Goal: Contribute content: Contribute content

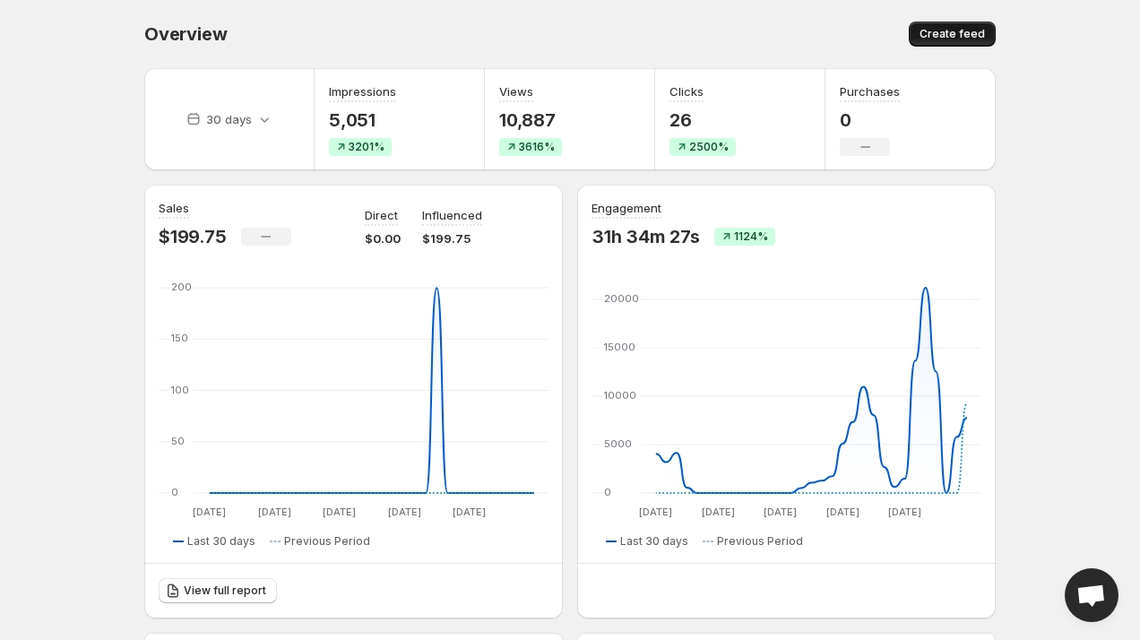
click at [973, 35] on span "Create feed" at bounding box center [951, 34] width 65 height 14
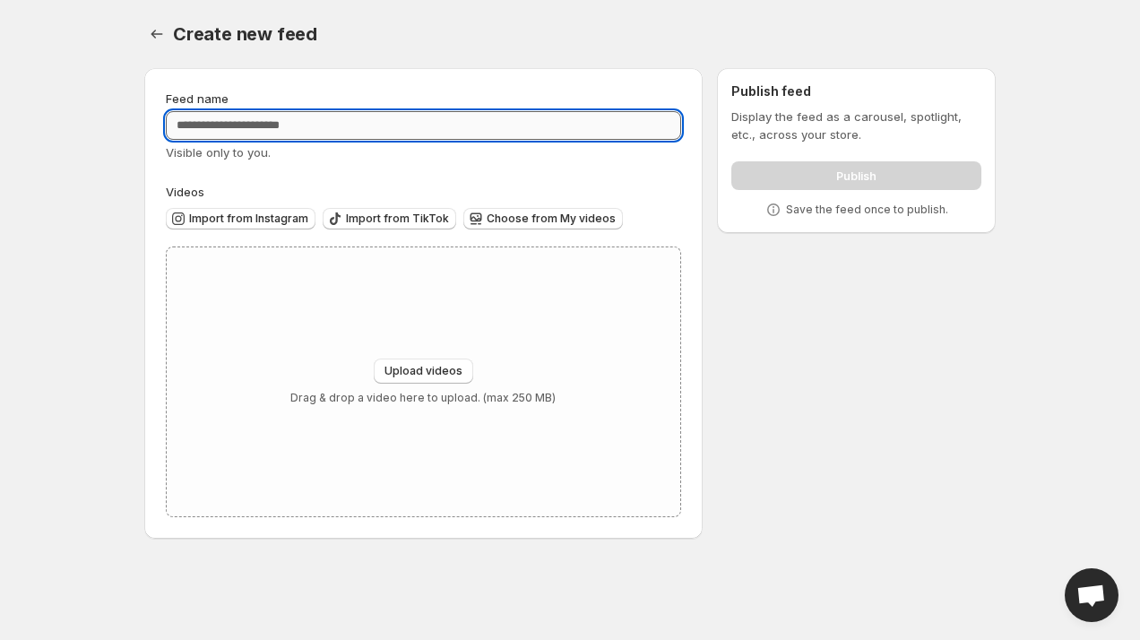
click at [437, 136] on input "Feed name" at bounding box center [423, 125] width 515 height 29
type input "*"
type input "**********"
click at [422, 372] on span "Upload videos" at bounding box center [423, 371] width 78 height 14
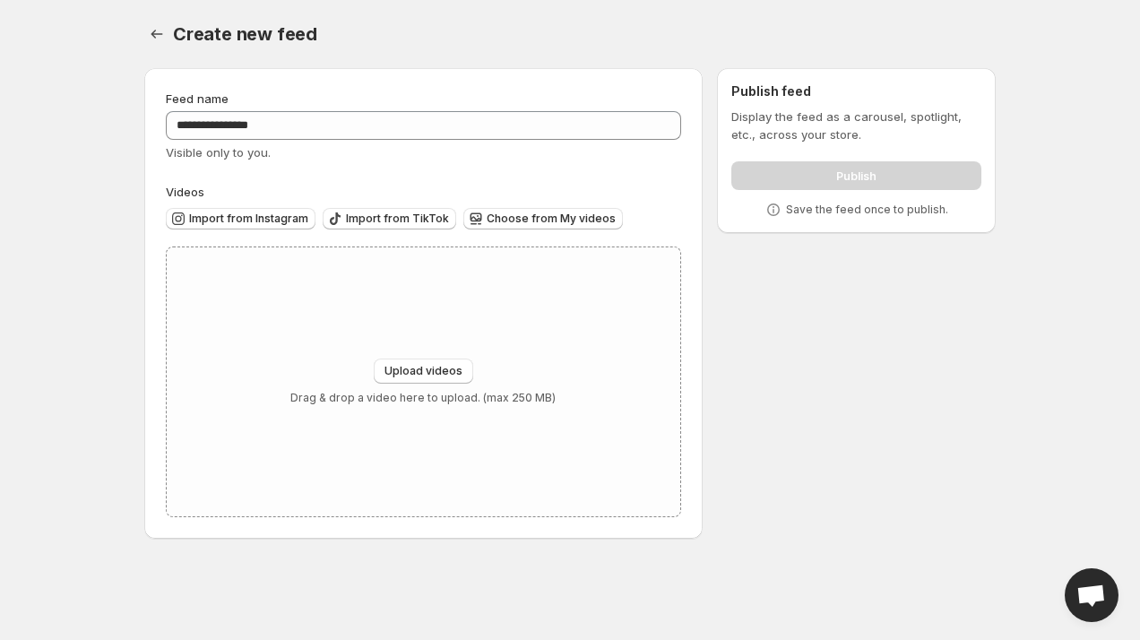
type input "**********"
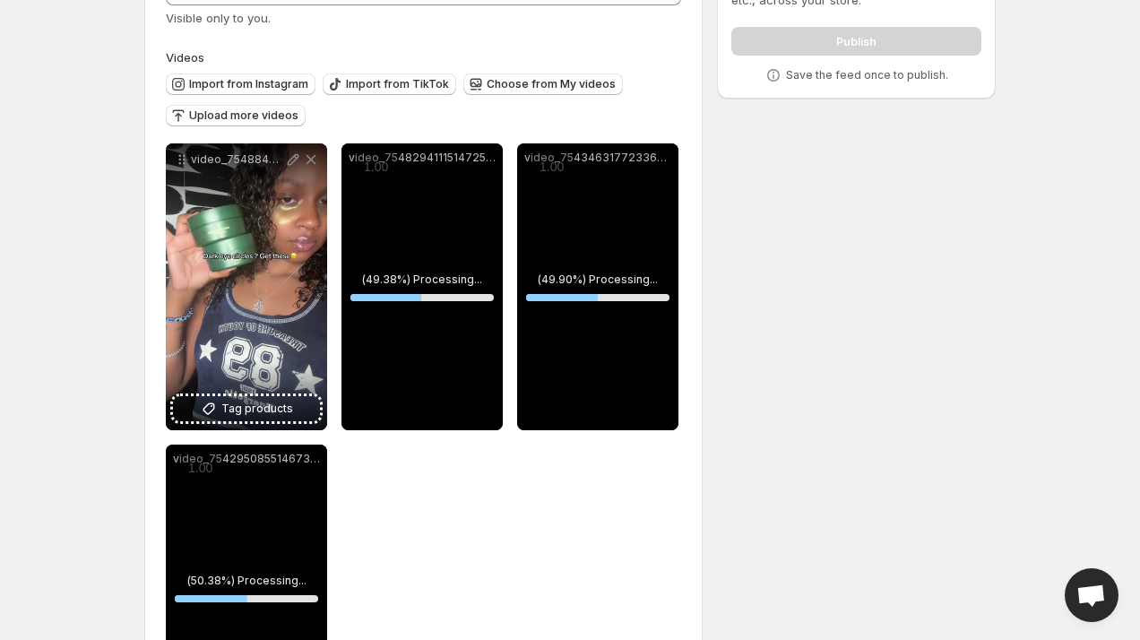
scroll to position [160, 0]
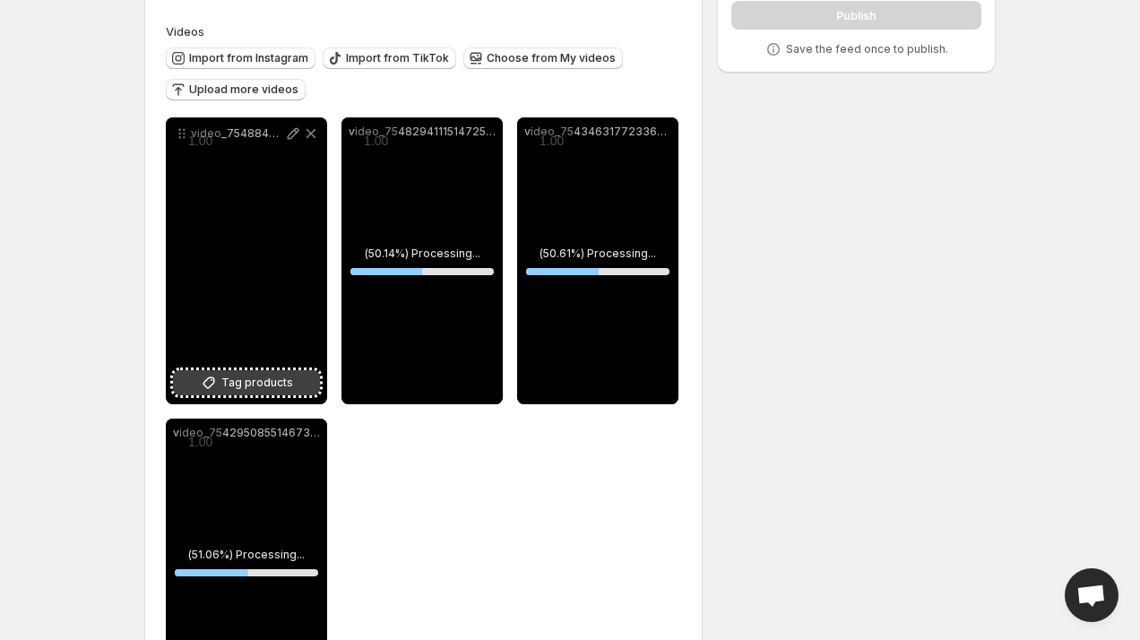
click at [234, 372] on button "Tag products" at bounding box center [246, 382] width 147 height 25
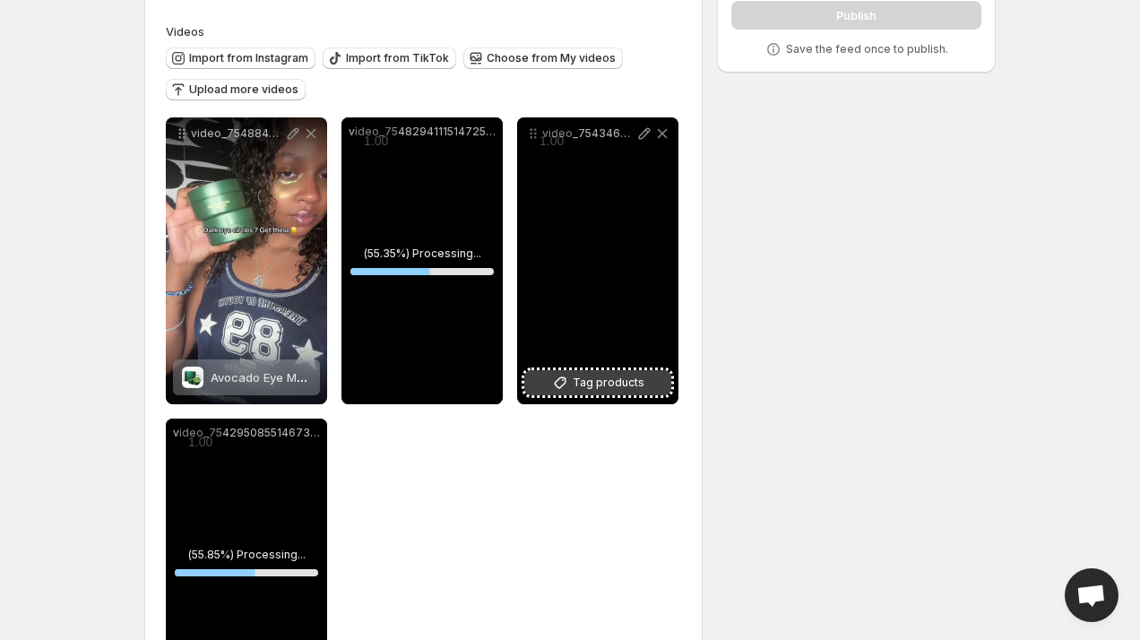
click at [601, 379] on span "Tag products" at bounding box center [608, 383] width 72 height 18
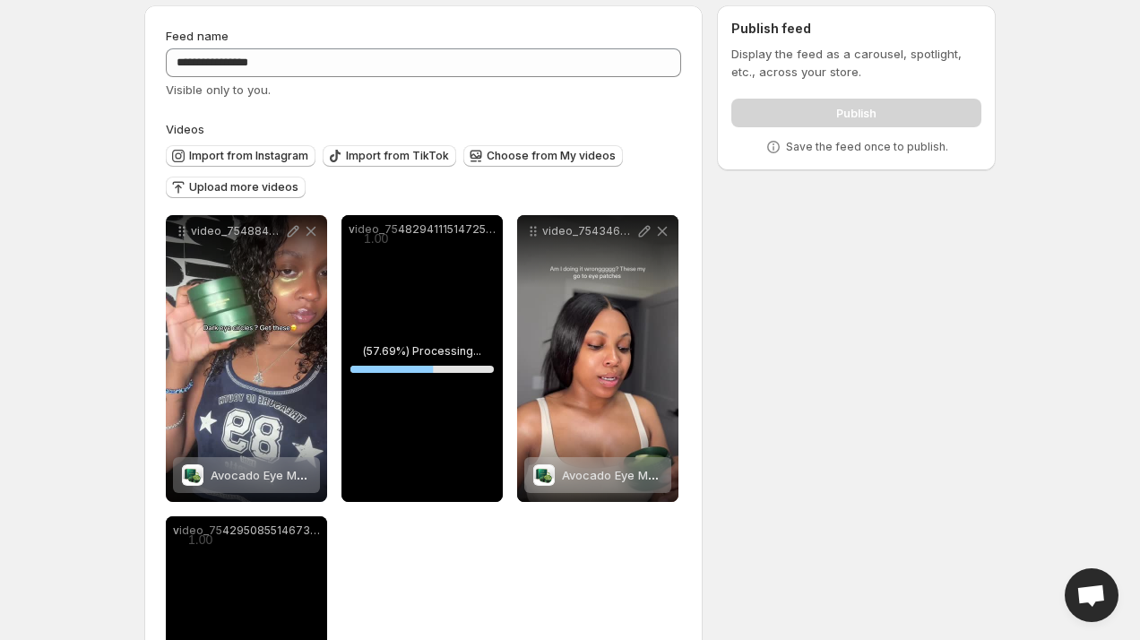
scroll to position [89, 0]
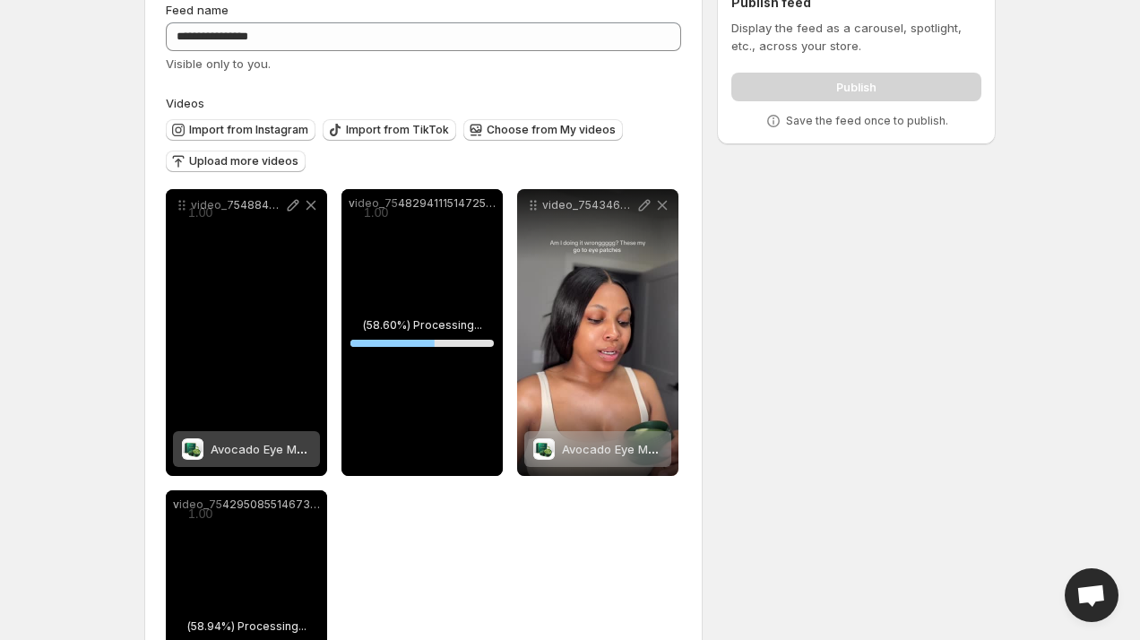
click at [179, 208] on div "1.00 « − + » ×" at bounding box center [205, 212] width 52 height 28
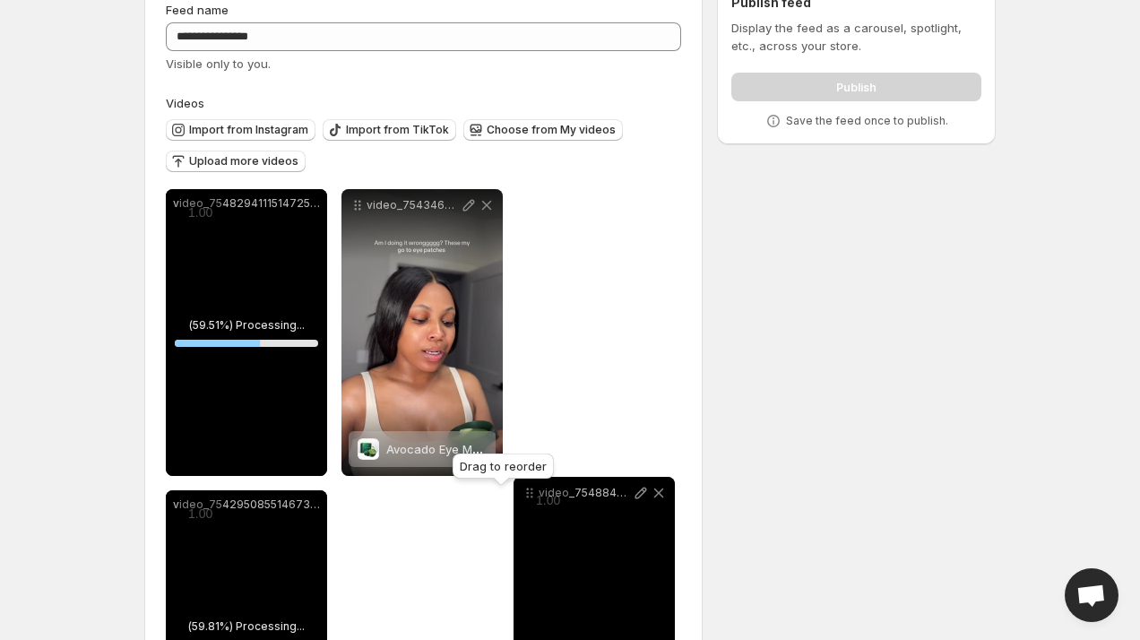
drag, startPoint x: 174, startPoint y: 206, endPoint x: 519, endPoint y: 501, distance: 453.7
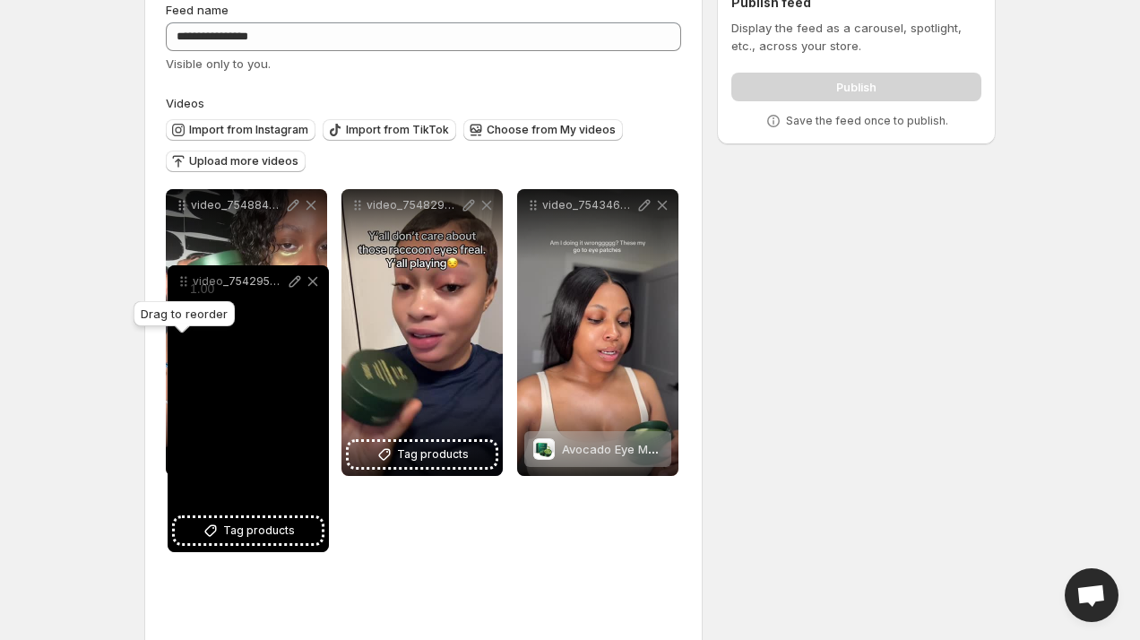
drag, startPoint x: 176, startPoint y: 505, endPoint x: 178, endPoint y: 250, distance: 255.3
click at [178, 272] on icon at bounding box center [184, 281] width 18 height 18
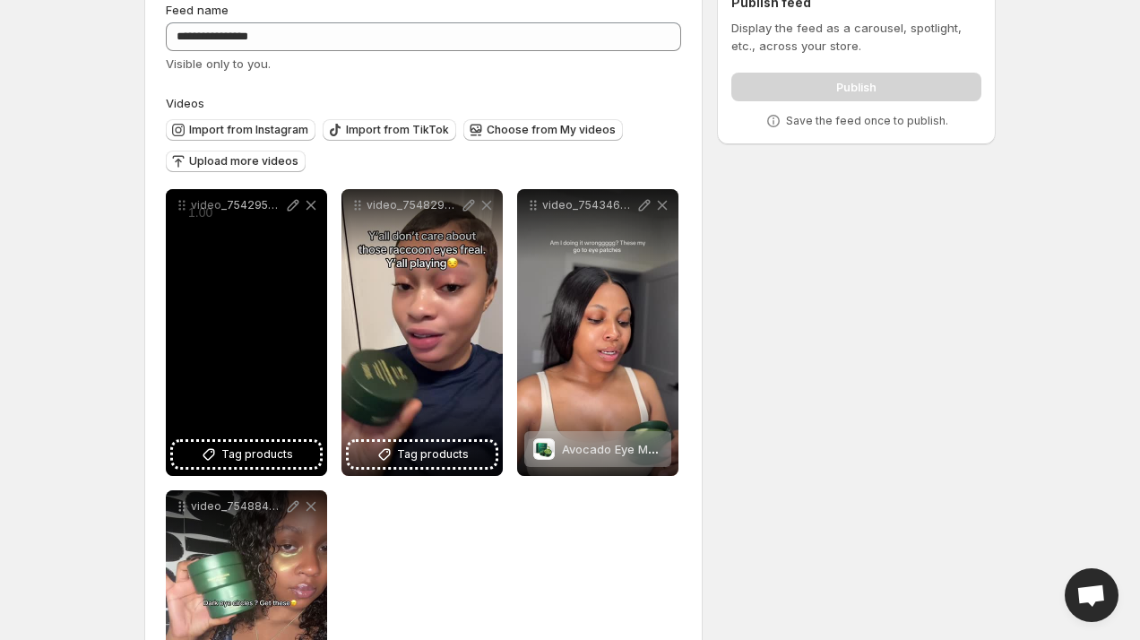
click at [241, 469] on div "video_7542950855146736951" at bounding box center [246, 332] width 161 height 287
click at [253, 457] on span "Tag products" at bounding box center [257, 454] width 72 height 18
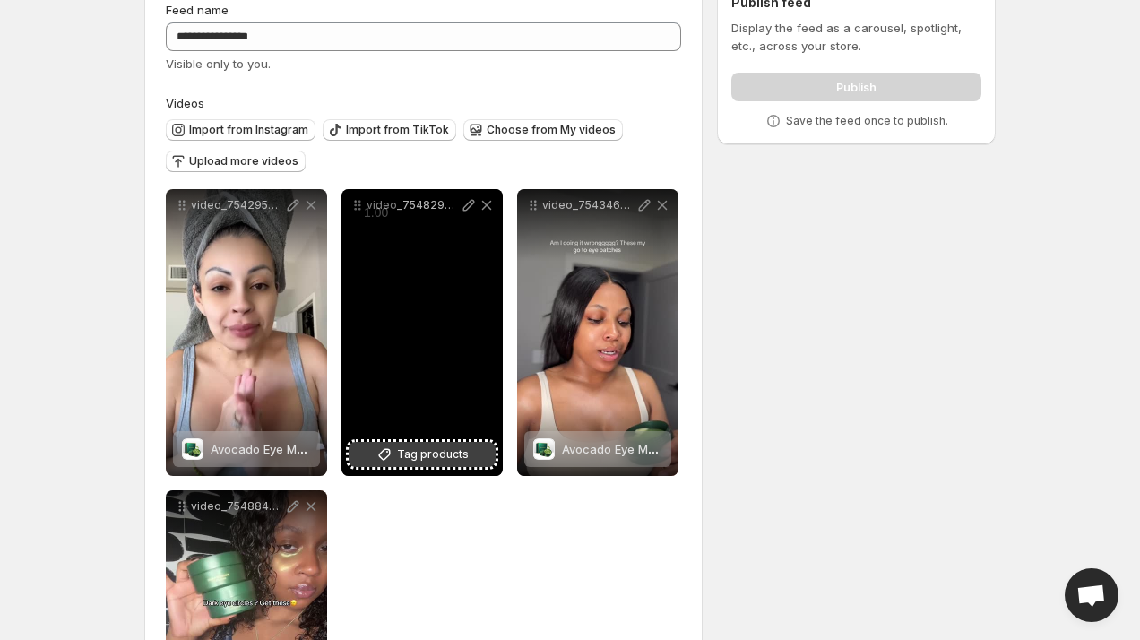
click at [410, 452] on span "Tag products" at bounding box center [433, 454] width 72 height 18
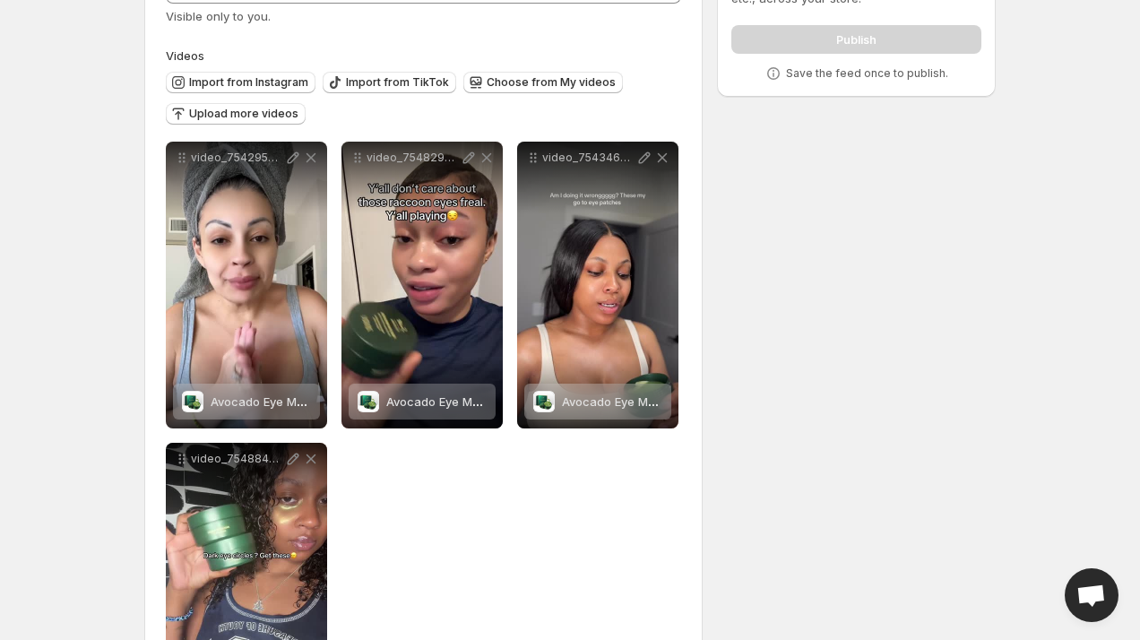
scroll to position [149, 0]
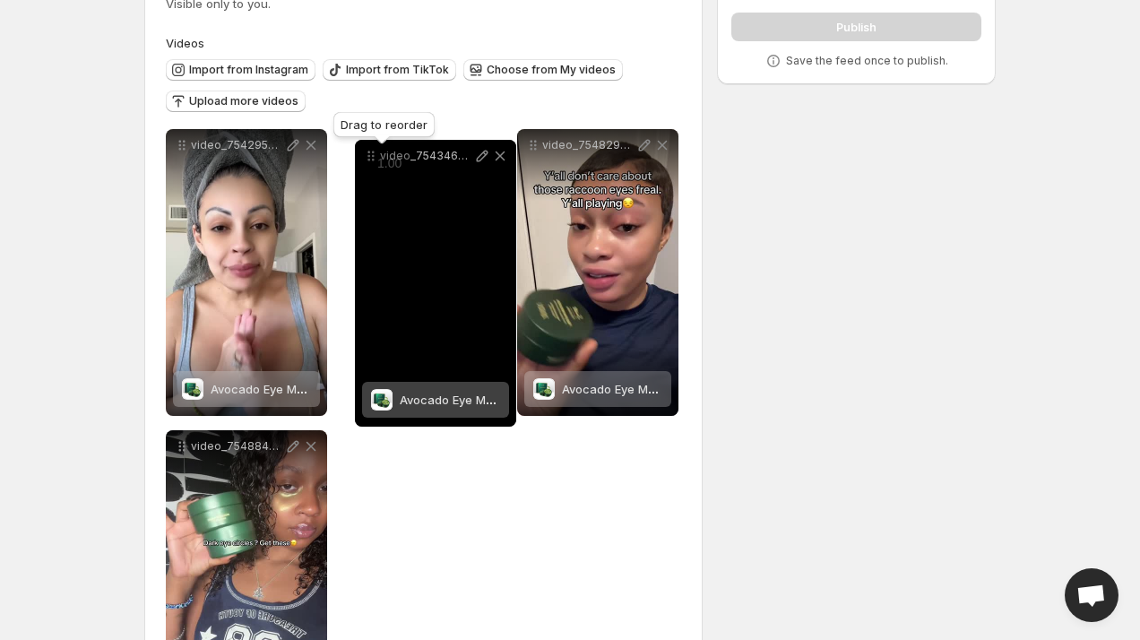
drag, startPoint x: 526, startPoint y: 144, endPoint x: 363, endPoint y: 153, distance: 163.3
click at [363, 153] on icon at bounding box center [371, 156] width 18 height 18
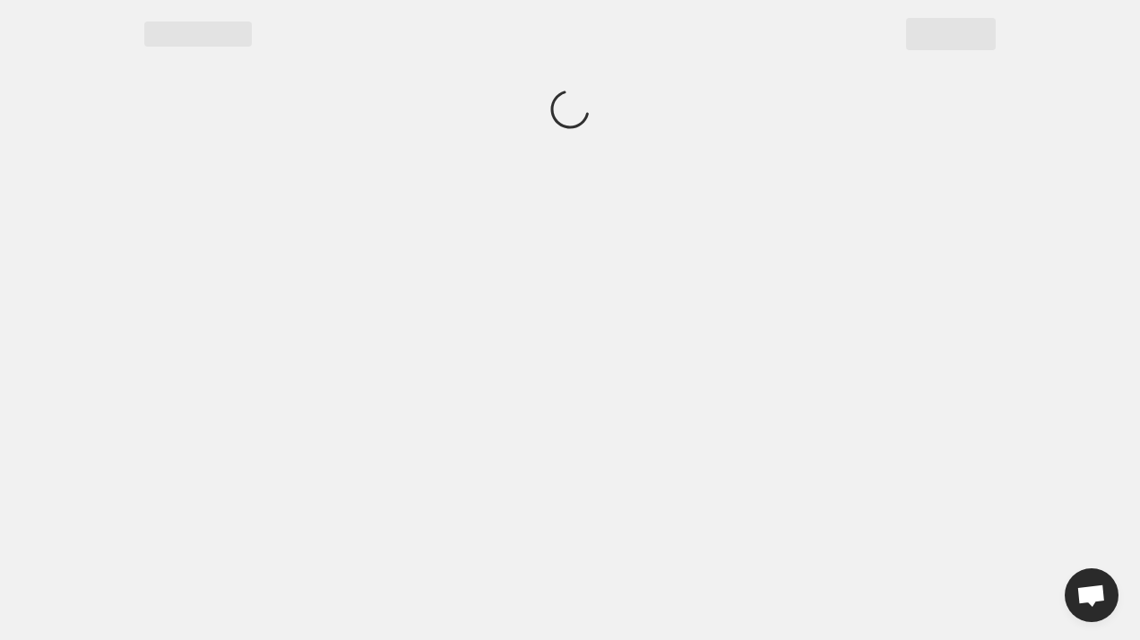
scroll to position [0, 0]
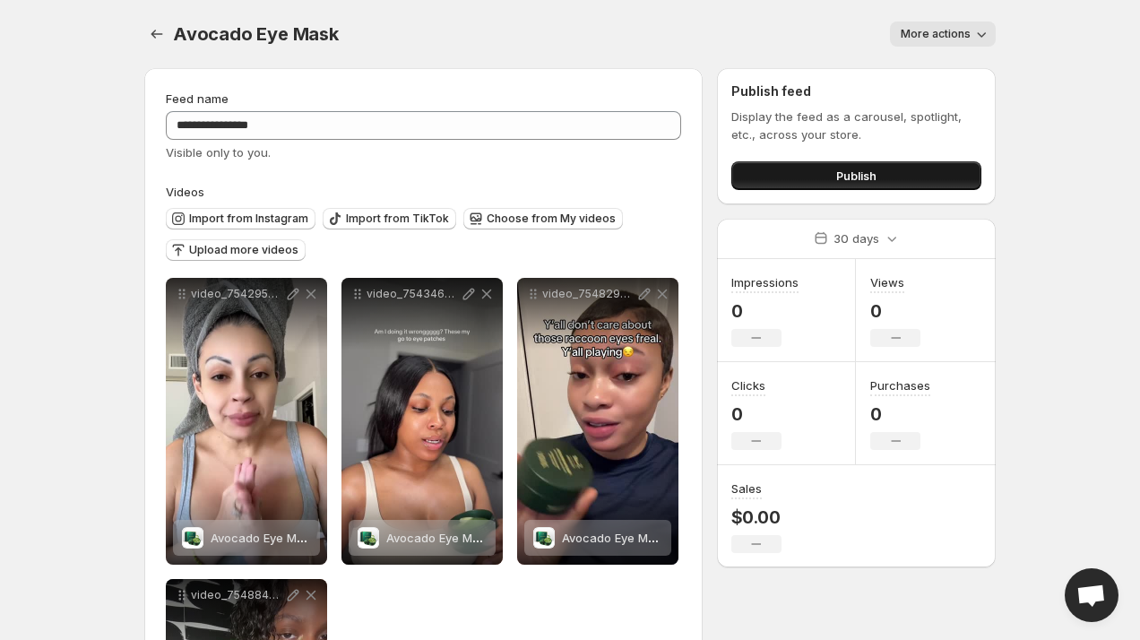
click at [816, 184] on button "Publish" at bounding box center [856, 175] width 250 height 29
